Goal: Information Seeking & Learning: Learn about a topic

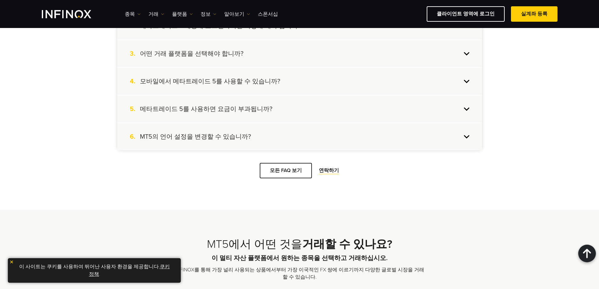
scroll to position [1762, 0]
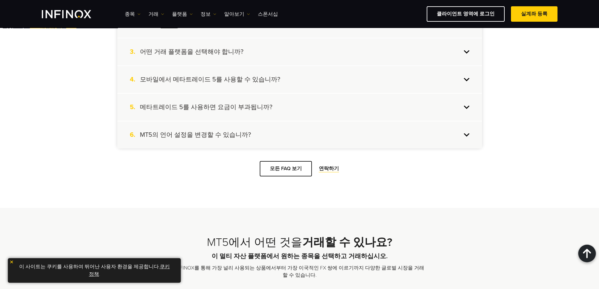
click at [332, 172] on link "연락하기" at bounding box center [328, 169] width 21 height 7
click at [291, 177] on link "모든 FAQ 보기" at bounding box center [286, 168] width 52 height 15
click at [282, 177] on link "모든 FAQ 보기" at bounding box center [286, 168] width 52 height 15
